Goal: Find specific page/section: Find specific page/section

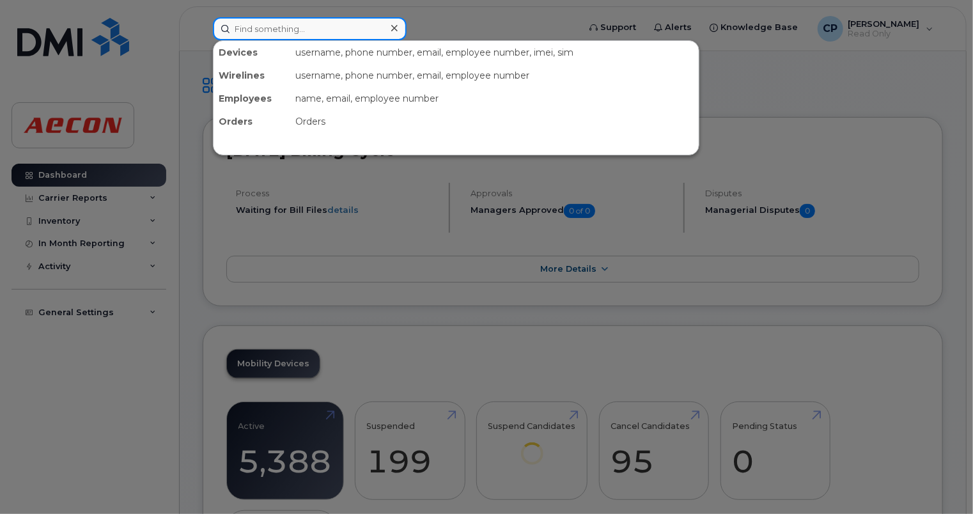
click at [357, 35] on input at bounding box center [310, 28] width 194 height 23
paste input "2267570134"
type input "2267570134"
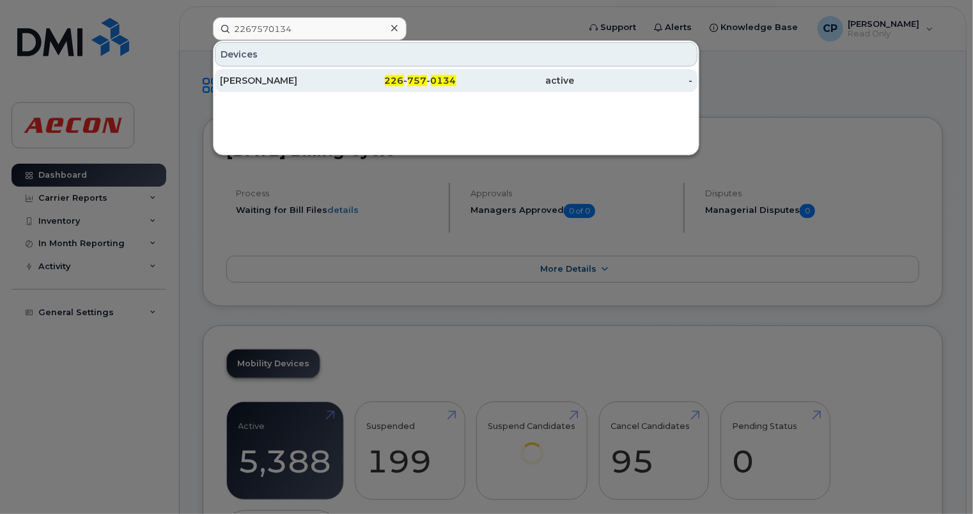
click at [467, 82] on div "active" at bounding box center [516, 80] width 118 height 13
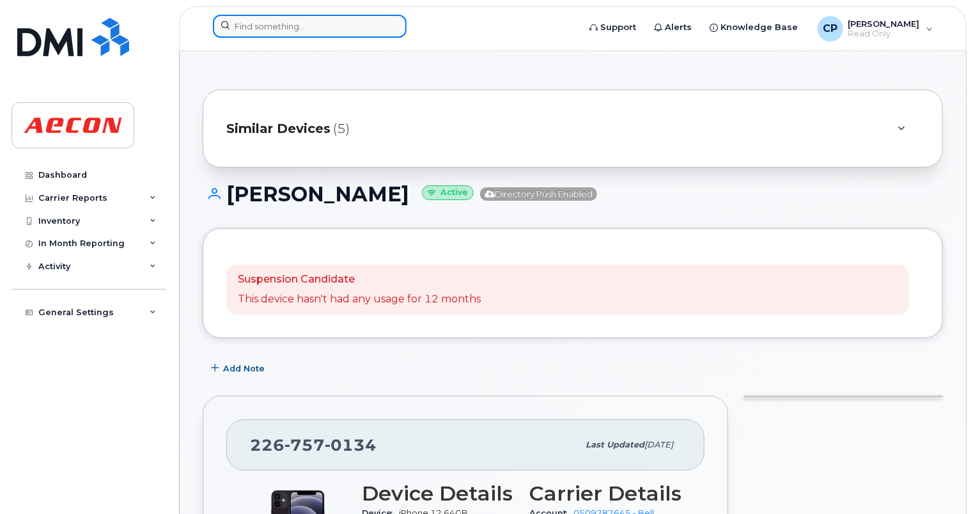
click at [271, 20] on input at bounding box center [310, 26] width 194 height 23
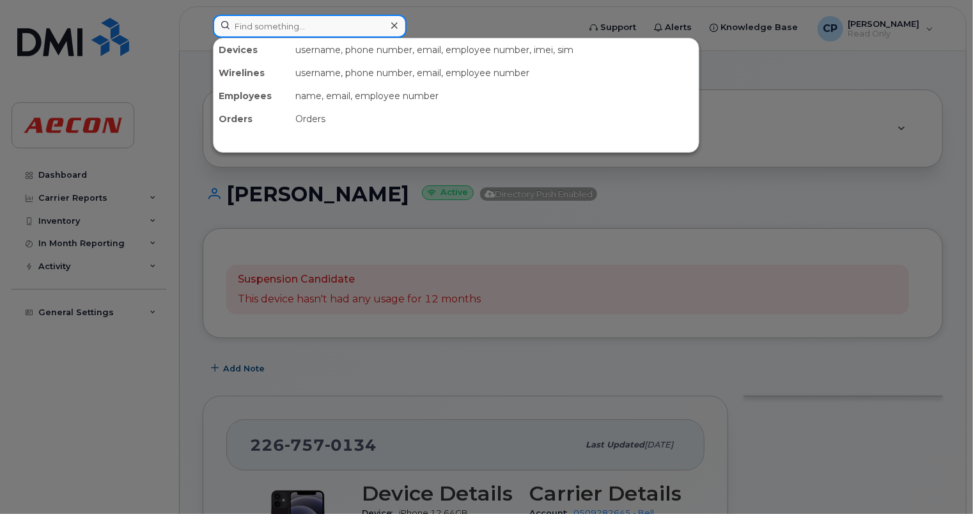
paste input "5193583265"
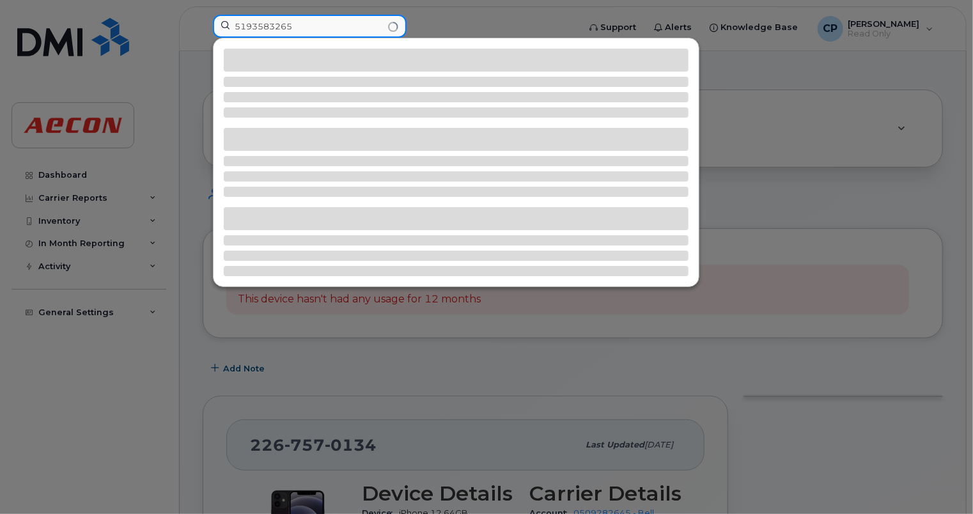
type input "5193583265"
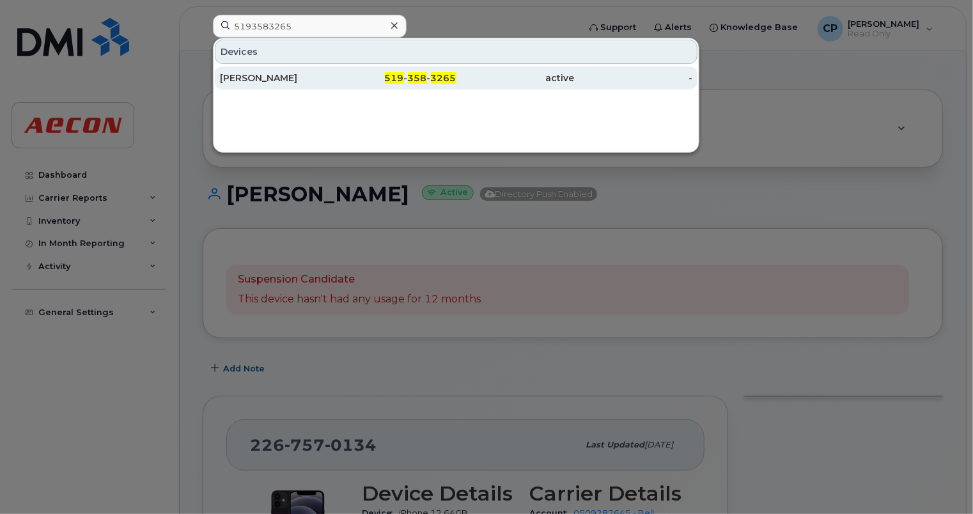
click at [356, 79] on div "519 - 358 - 3265" at bounding box center [397, 78] width 118 height 13
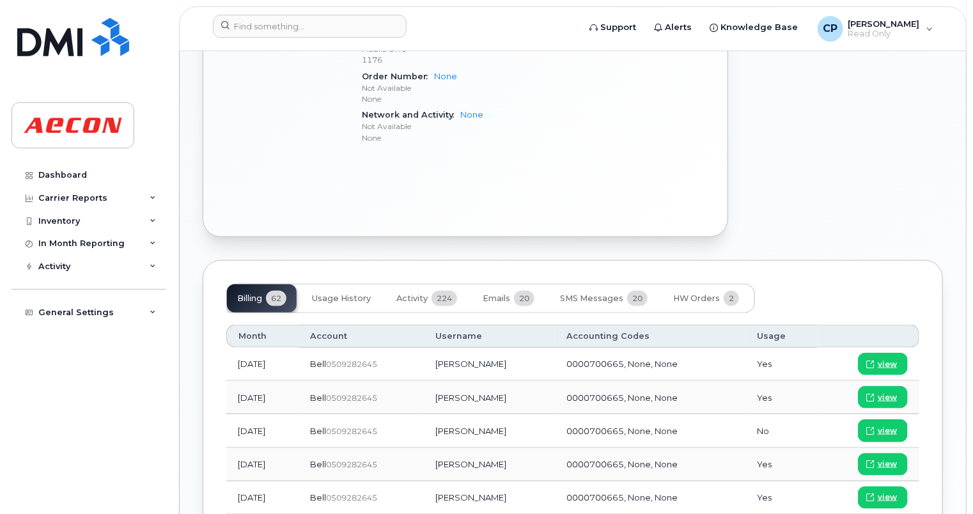
scroll to position [693, 0]
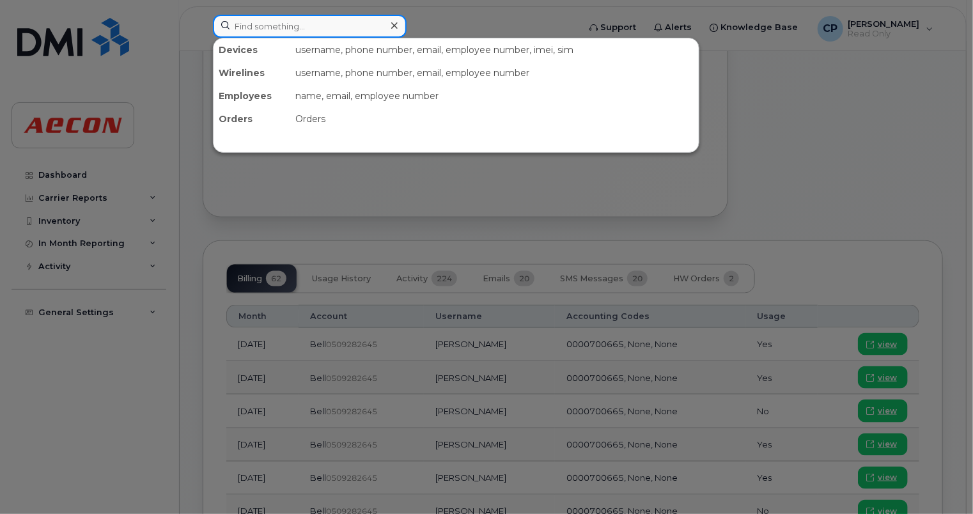
click at [283, 28] on input at bounding box center [310, 26] width 194 height 23
paste input "2264028473"
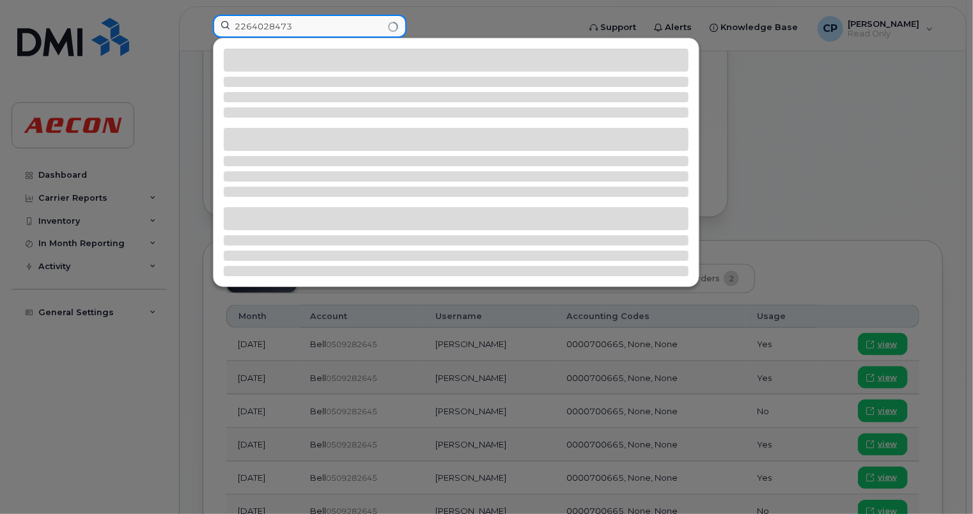
type input "2264028473"
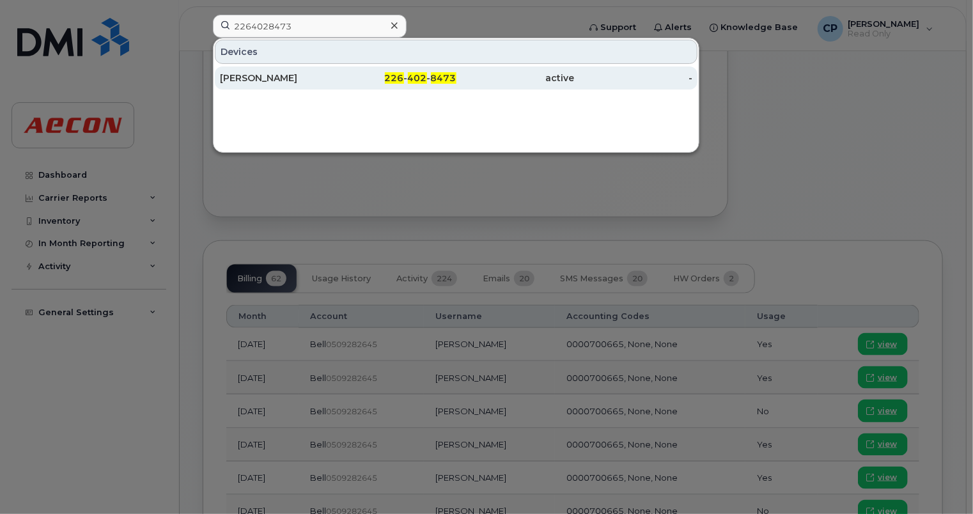
click at [470, 80] on div "active" at bounding box center [516, 78] width 118 height 13
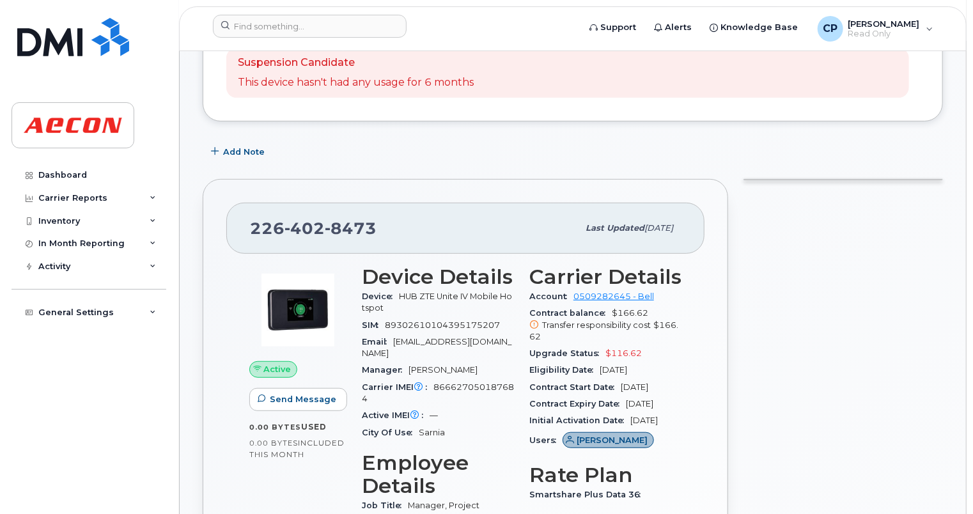
scroll to position [218, 0]
